Goal: Find specific page/section: Find specific page/section

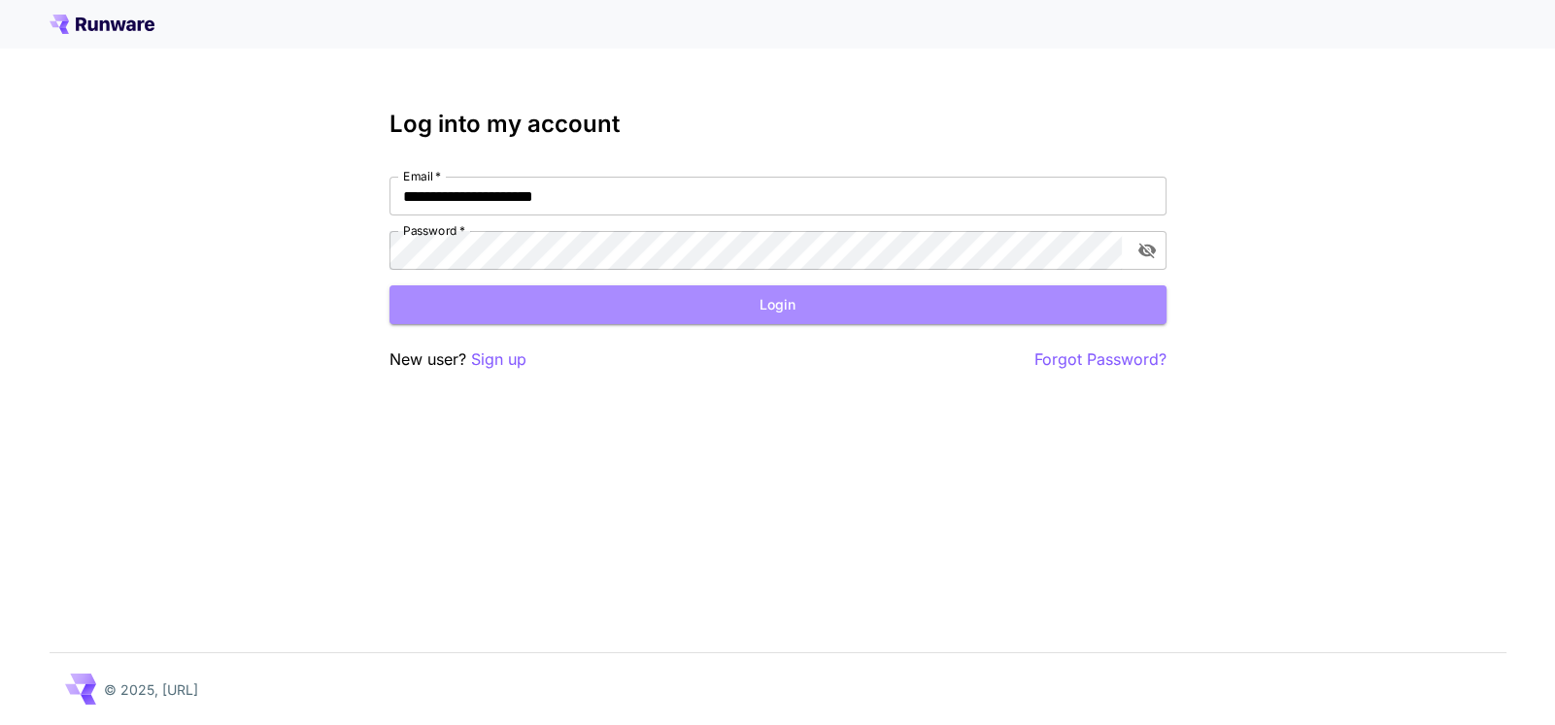
click at [549, 301] on button "Login" at bounding box center [777, 305] width 777 height 40
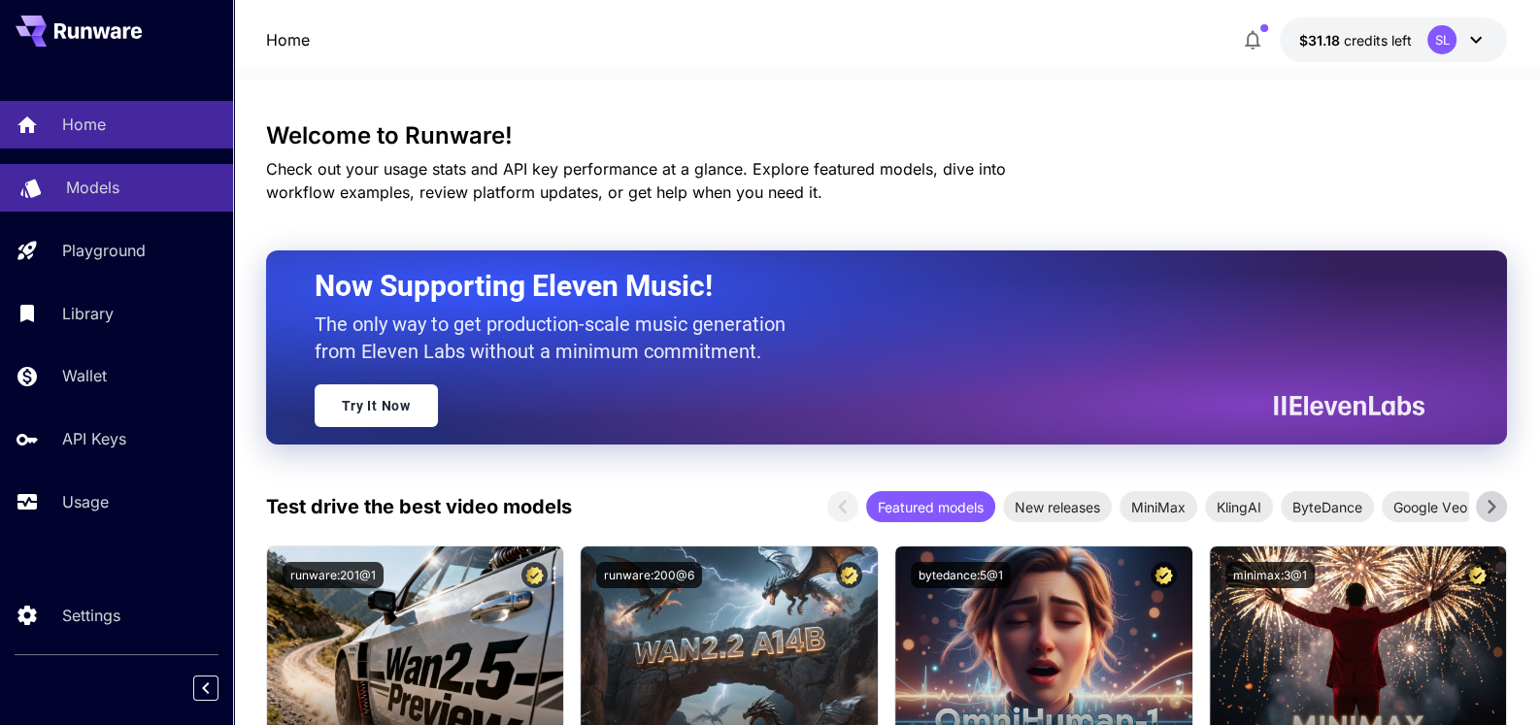
click at [89, 187] on p "Models" at bounding box center [92, 187] width 53 height 23
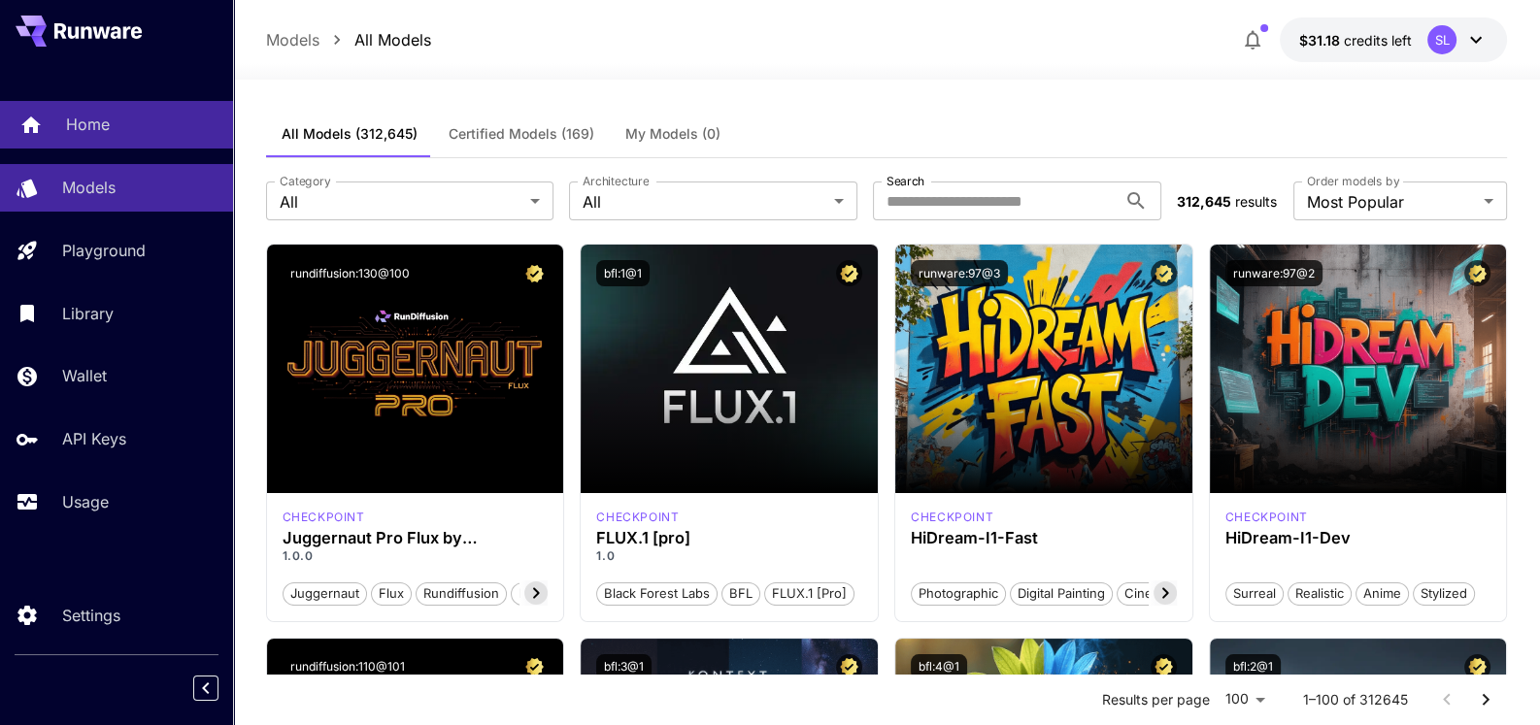
click at [49, 125] on link "Home" at bounding box center [116, 125] width 233 height 48
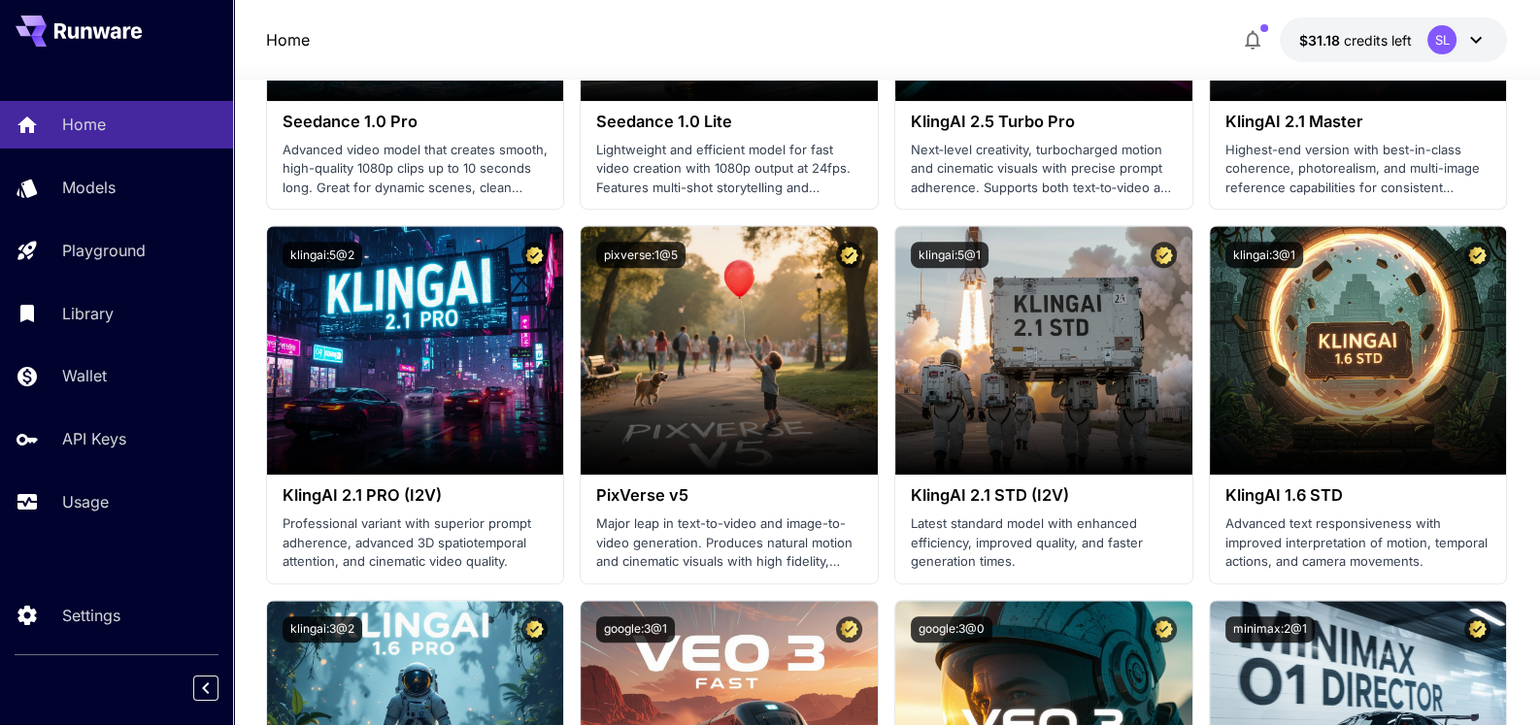
scroll to position [970, 0]
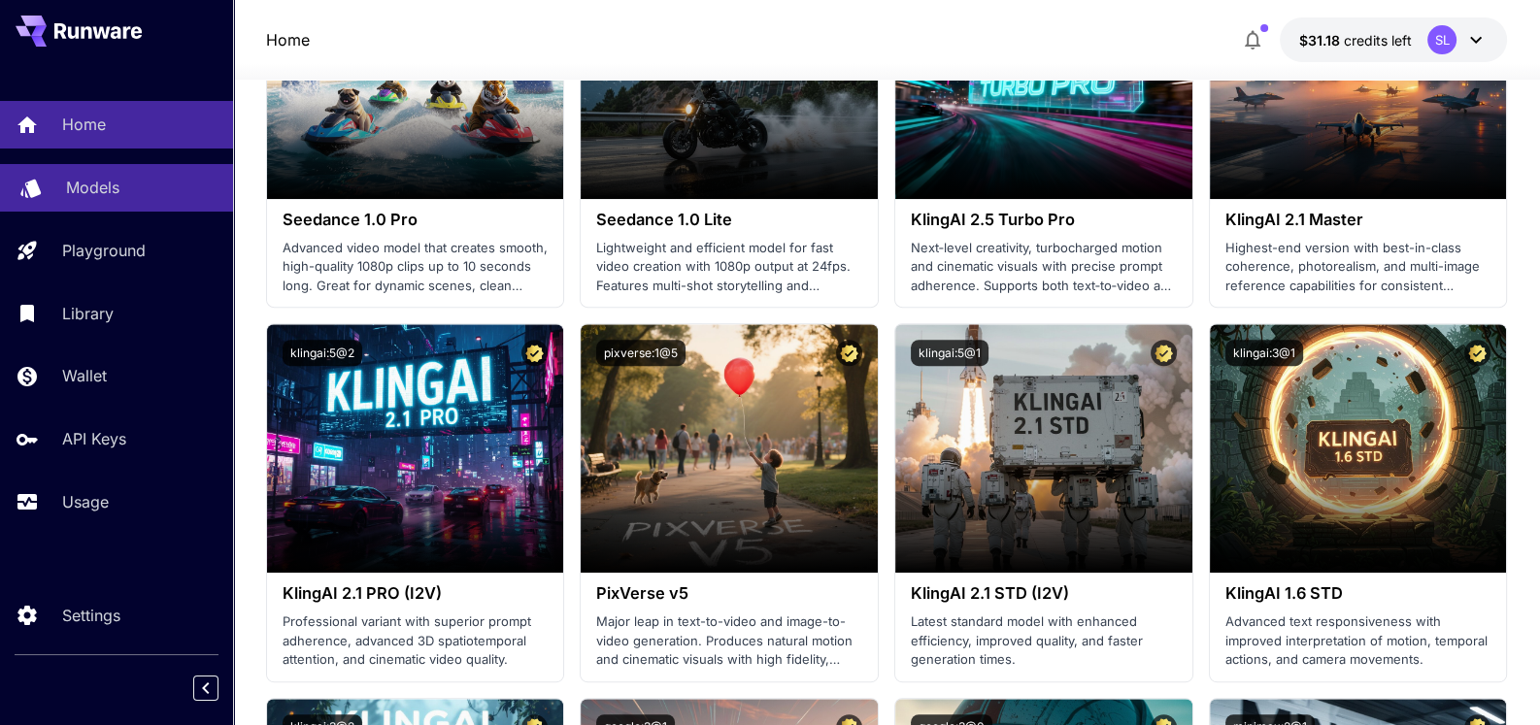
click at [100, 193] on p "Models" at bounding box center [92, 187] width 53 height 23
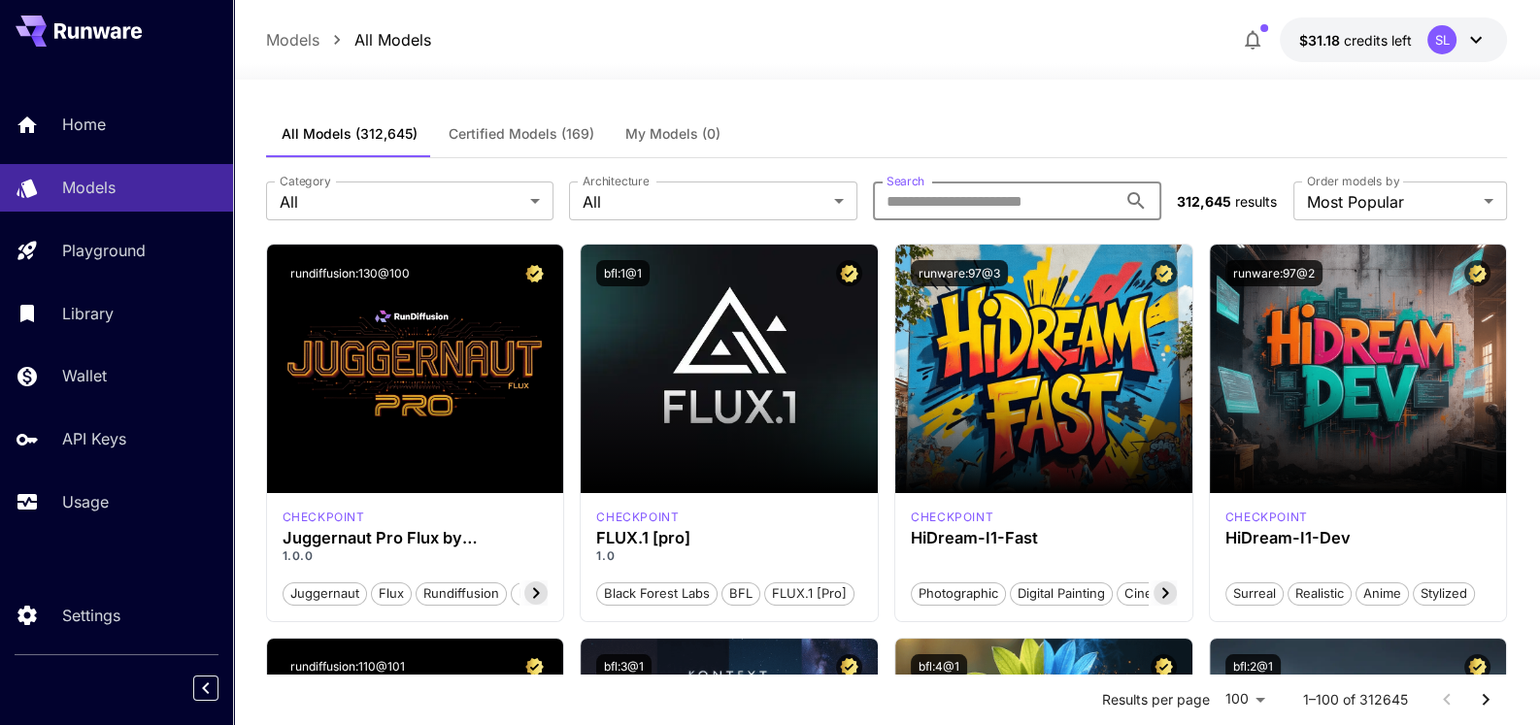
click at [908, 204] on input "Search" at bounding box center [995, 201] width 244 height 39
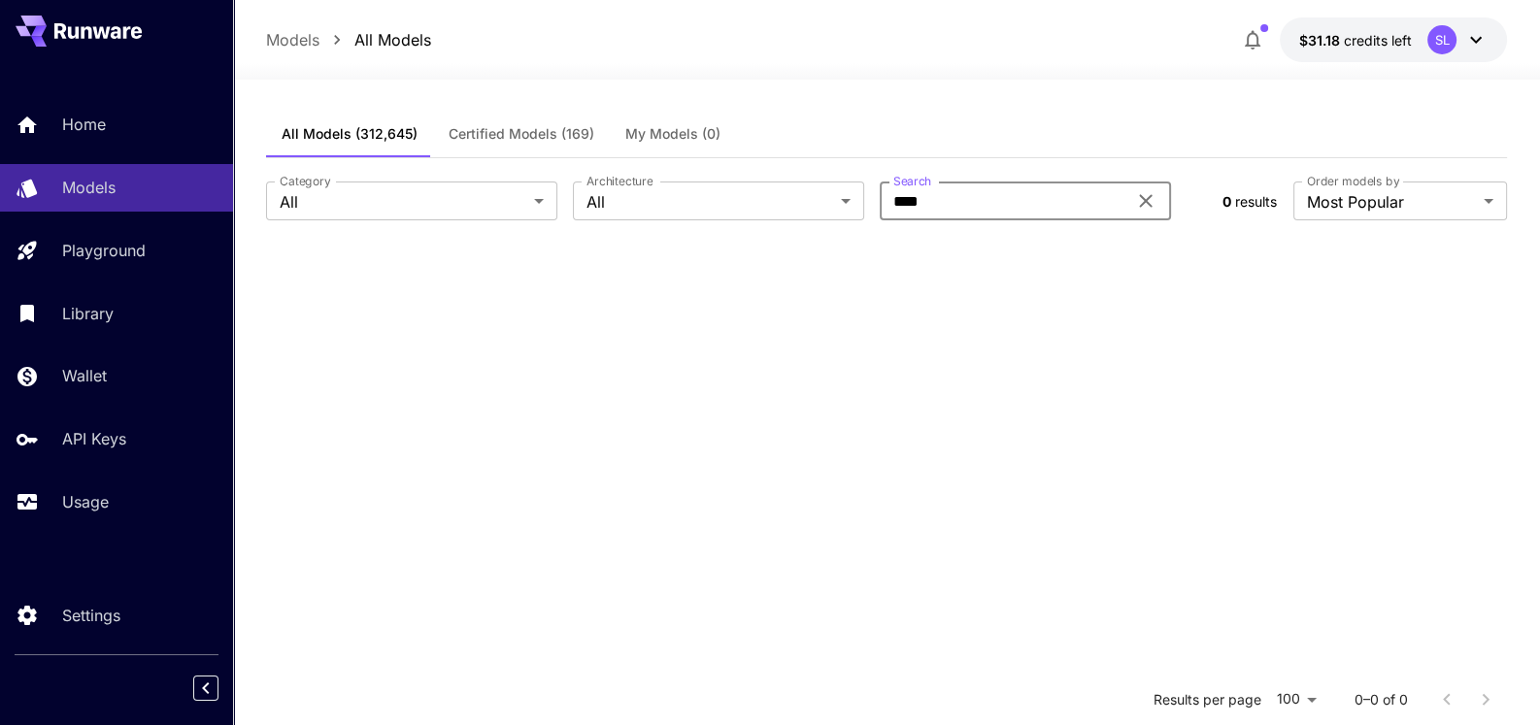
click at [965, 197] on input "****" at bounding box center [1003, 201] width 247 height 39
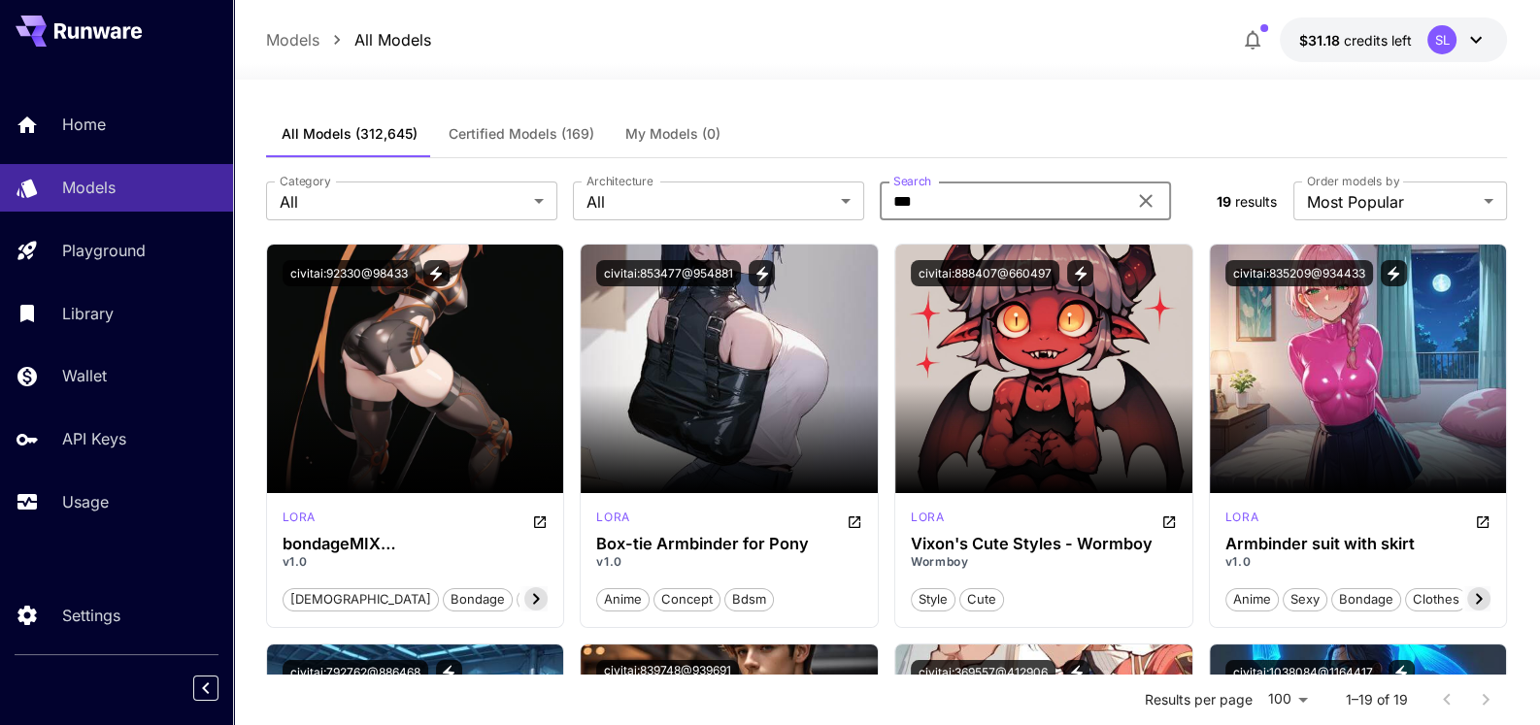
click at [940, 205] on input "***" at bounding box center [1003, 201] width 247 height 39
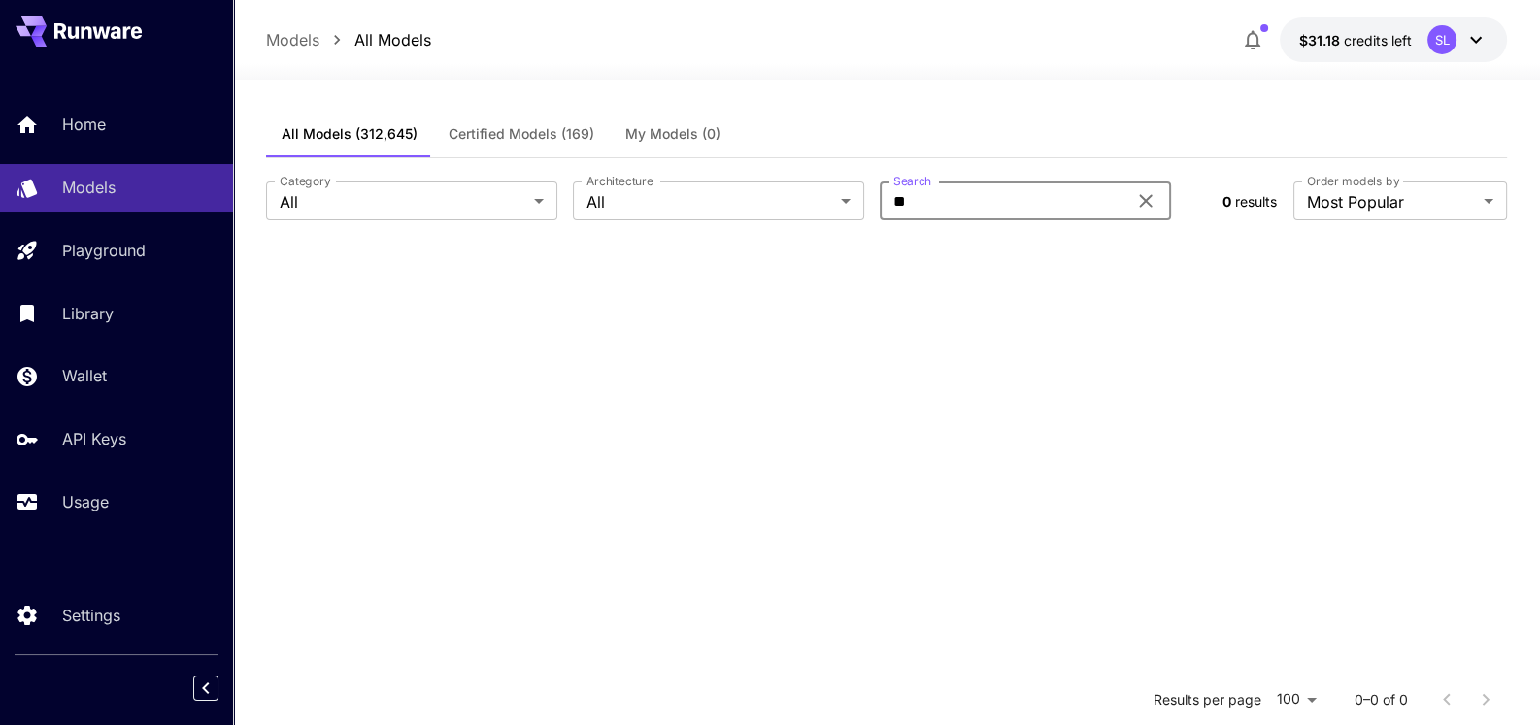
type input "*"
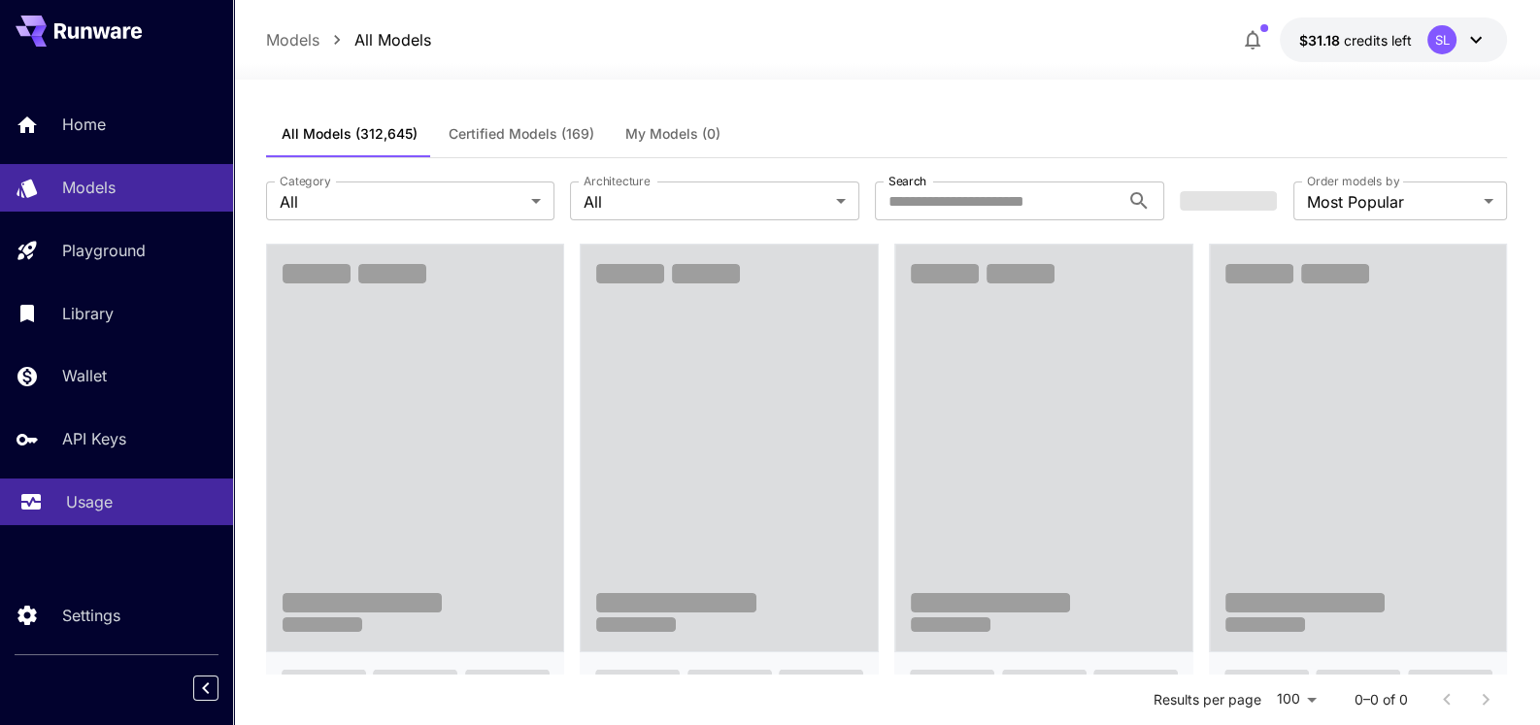
click at [107, 497] on p "Usage" at bounding box center [89, 501] width 47 height 23
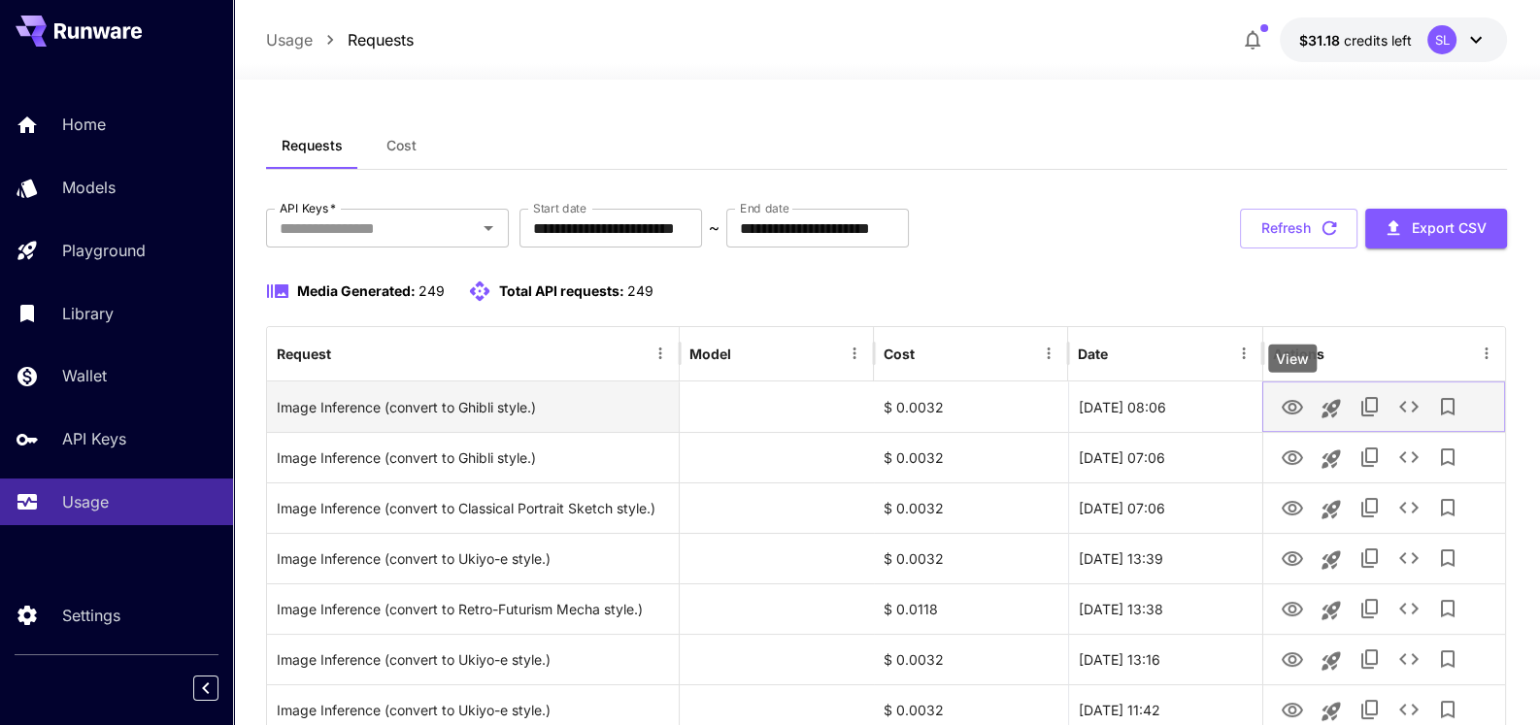
click at [1289, 408] on icon "View" at bounding box center [1292, 407] width 21 height 15
